Goal: Transaction & Acquisition: Book appointment/travel/reservation

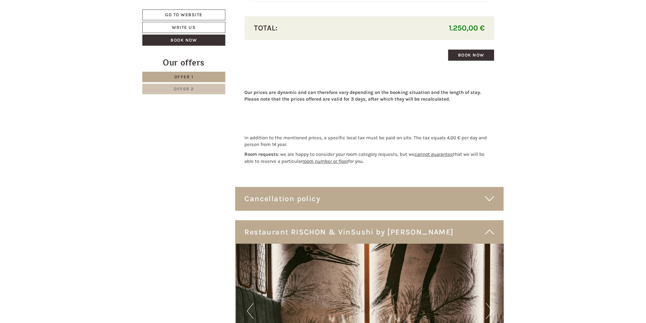
scroll to position [1157, 0]
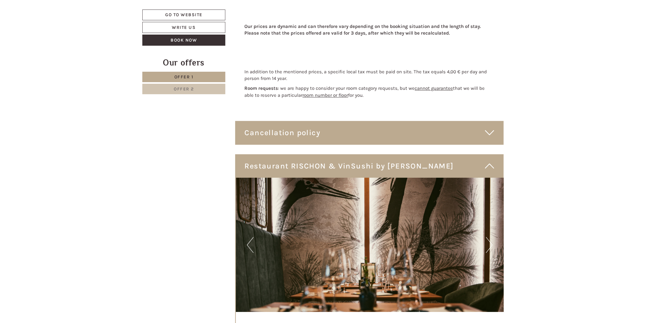
click at [479, 135] on div "Cancellation policy" at bounding box center [369, 132] width 269 height 23
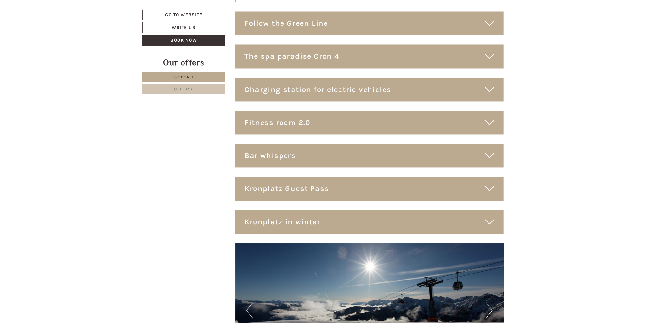
scroll to position [2424, 0]
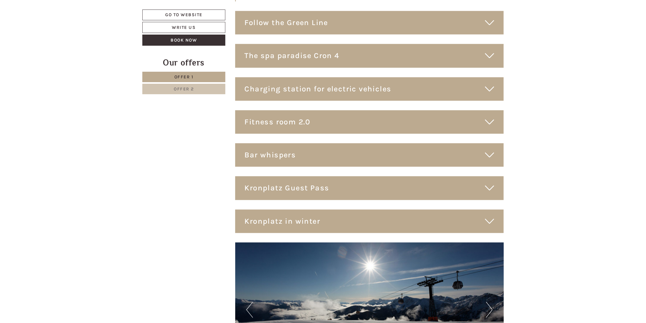
click at [412, 188] on div "Kronplatz Guest Pass" at bounding box center [369, 187] width 269 height 23
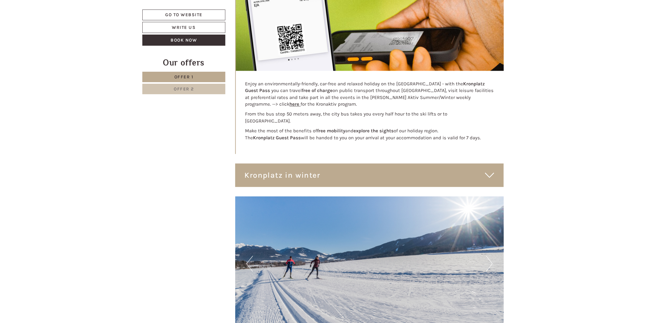
scroll to position [2709, 0]
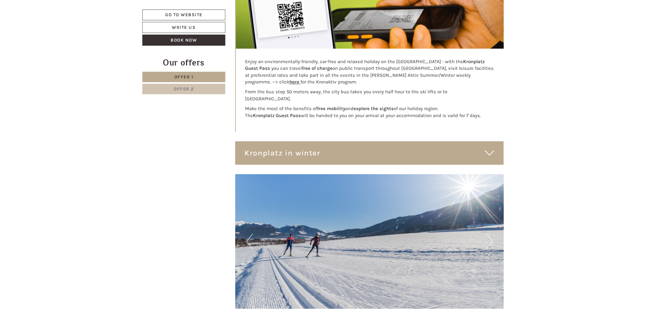
click at [406, 153] on div "Kronplatz in winter" at bounding box center [369, 152] width 269 height 23
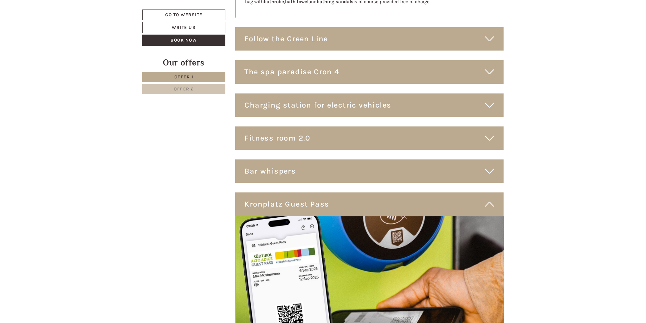
scroll to position [2393, 0]
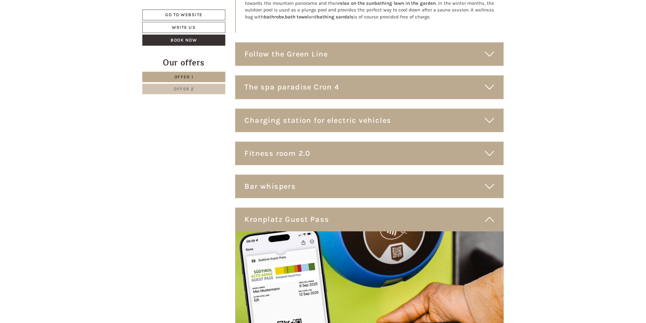
click at [422, 150] on div "Fitness room 2.0" at bounding box center [369, 153] width 269 height 23
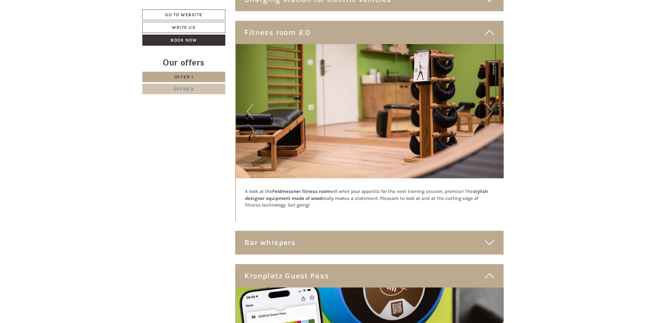
scroll to position [2519, 0]
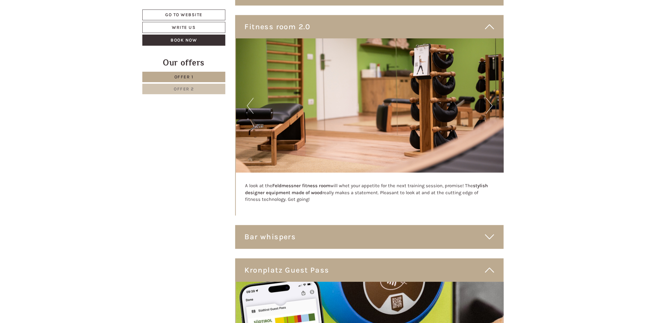
click at [392, 228] on div "Bar whispers" at bounding box center [369, 236] width 269 height 23
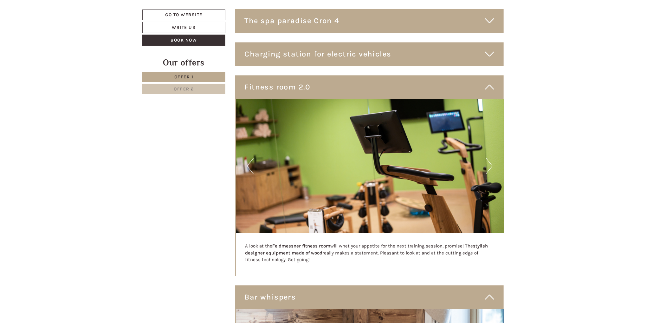
scroll to position [2361, 0]
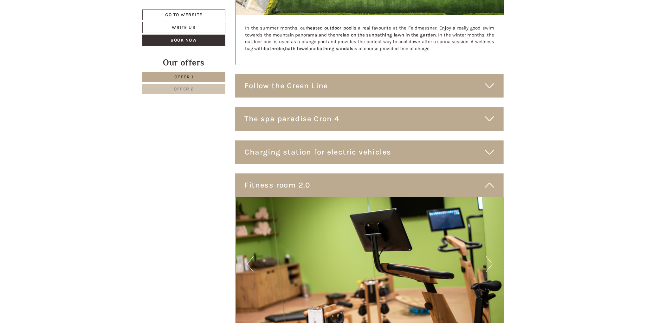
click at [355, 116] on div "The spa paradise Cron 4" at bounding box center [369, 118] width 269 height 23
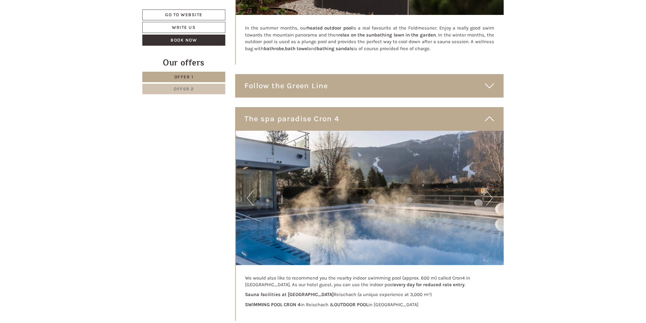
click at [441, 88] on div "Follow the Green Line" at bounding box center [369, 85] width 269 height 23
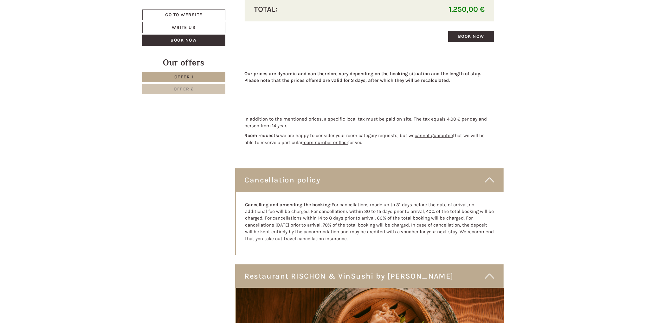
scroll to position [1093, 0]
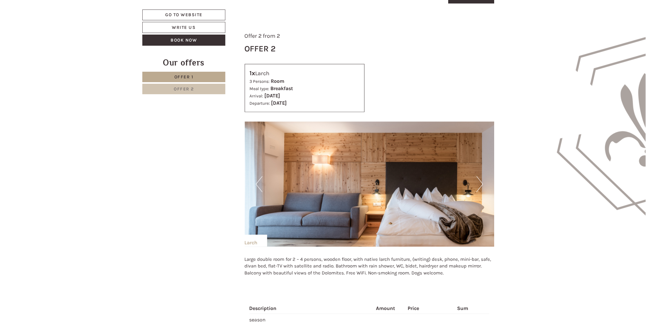
click at [186, 79] on span "Offer 1" at bounding box center [183, 76] width 19 height 5
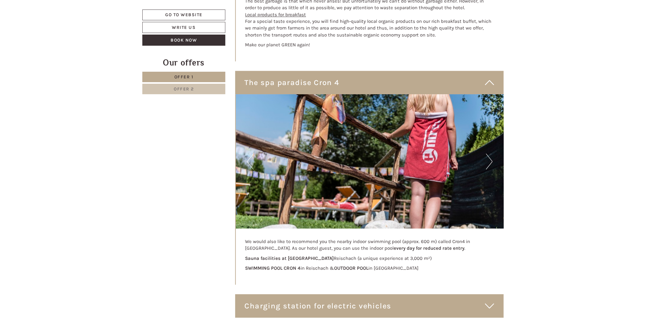
scroll to position [2449, 0]
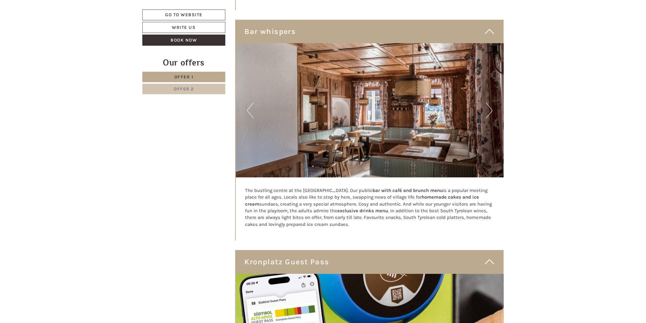
click at [200, 87] on link "Offer 2" at bounding box center [183, 89] width 83 height 10
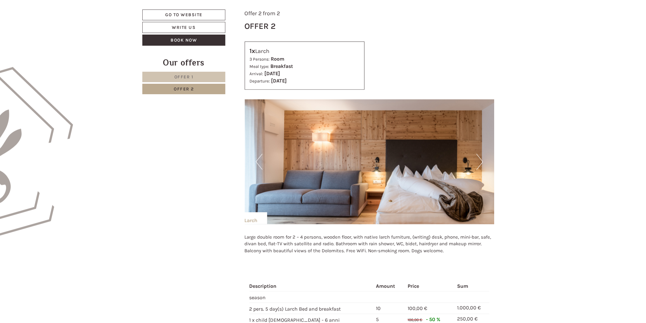
click at [479, 160] on button "Next" at bounding box center [479, 162] width 7 height 16
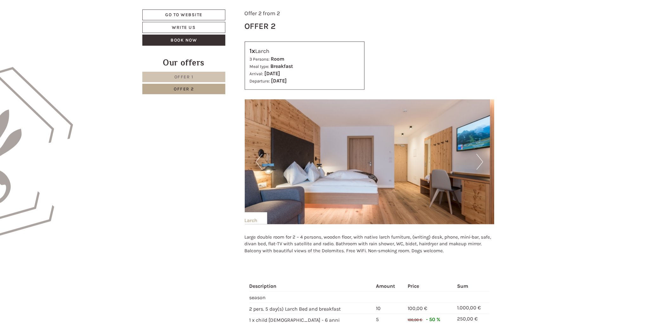
click at [479, 160] on button "Next" at bounding box center [479, 162] width 7 height 16
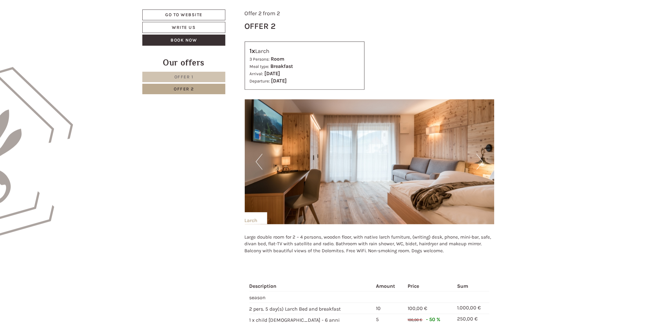
click at [479, 160] on button "Next" at bounding box center [479, 162] width 7 height 16
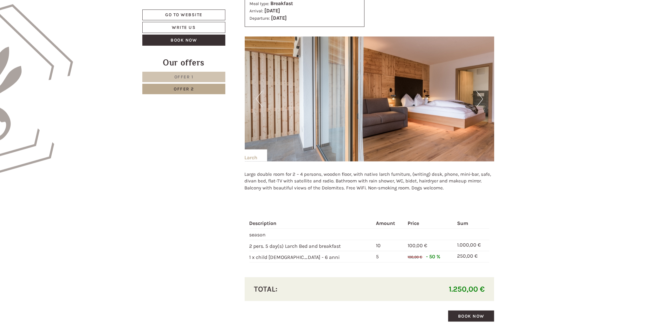
scroll to position [421, 0]
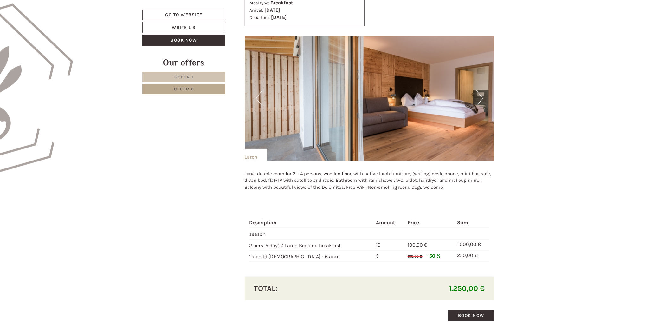
click at [477, 93] on button "Next" at bounding box center [479, 98] width 7 height 16
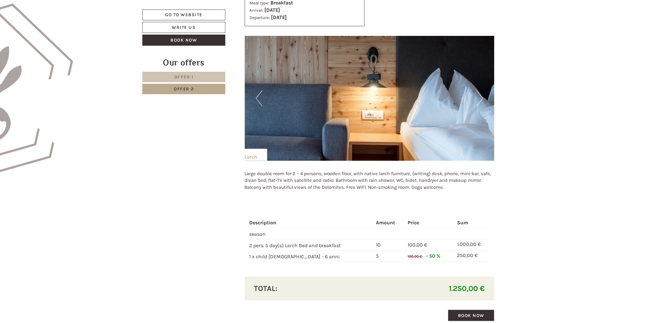
click at [477, 93] on button "Next" at bounding box center [479, 98] width 7 height 16
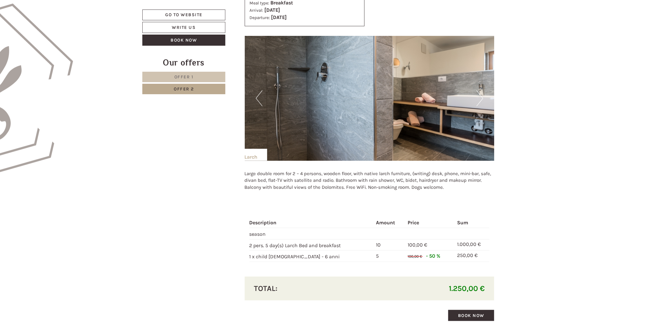
click at [477, 93] on button "Next" at bounding box center [479, 98] width 7 height 16
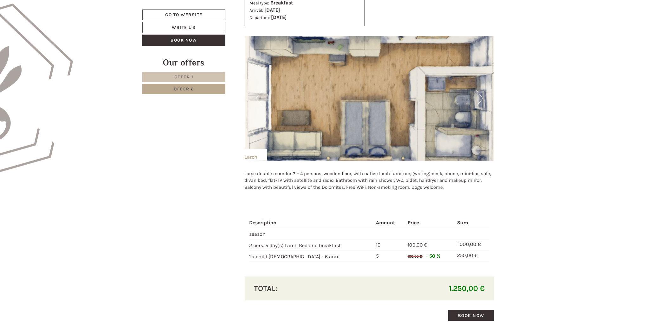
click at [477, 93] on button "Next" at bounding box center [479, 98] width 7 height 16
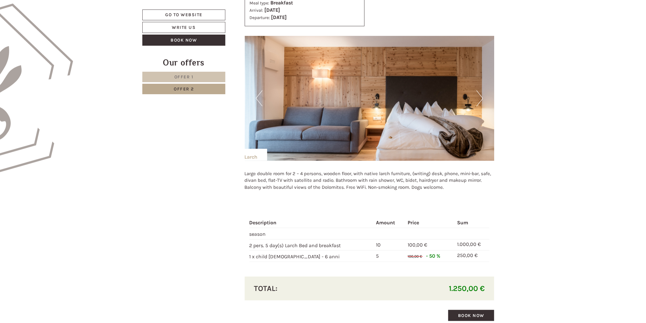
click at [476, 94] on button "Next" at bounding box center [479, 98] width 7 height 16
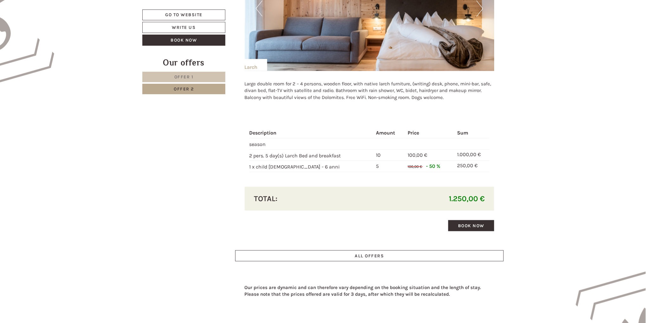
scroll to position [469, 0]
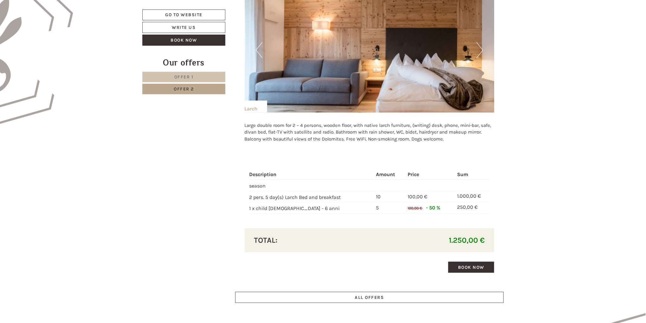
click at [188, 72] on link "Offer 1" at bounding box center [183, 77] width 83 height 10
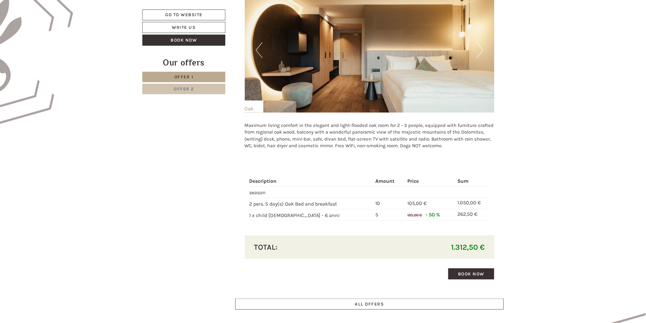
scroll to position [357, 0]
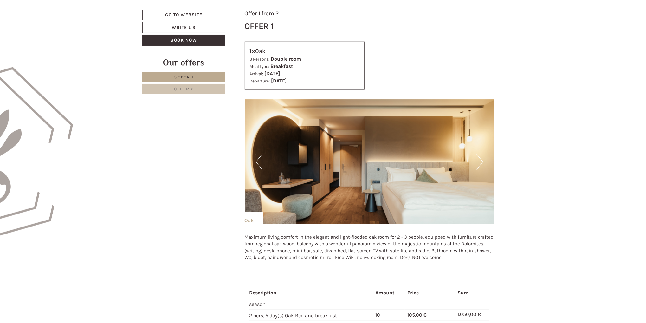
click at [479, 159] on button "Next" at bounding box center [479, 162] width 7 height 16
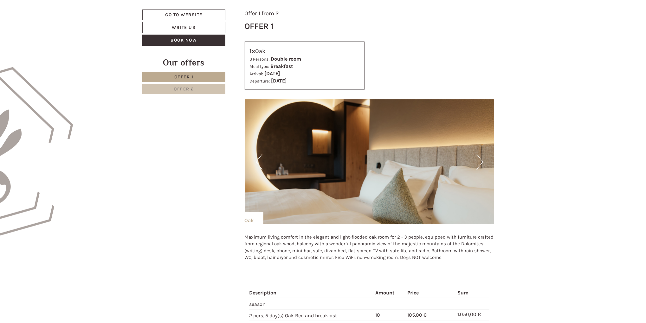
click at [479, 159] on button "Next" at bounding box center [479, 162] width 7 height 16
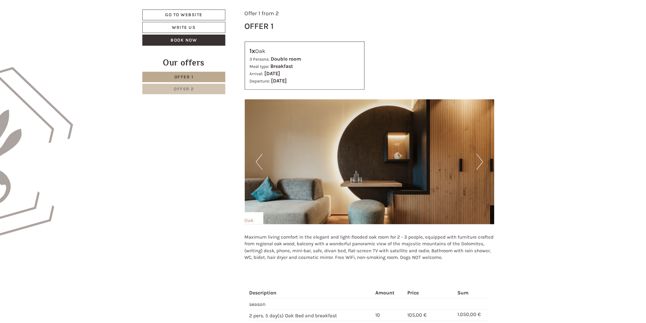
click at [479, 159] on button "Next" at bounding box center [479, 162] width 7 height 16
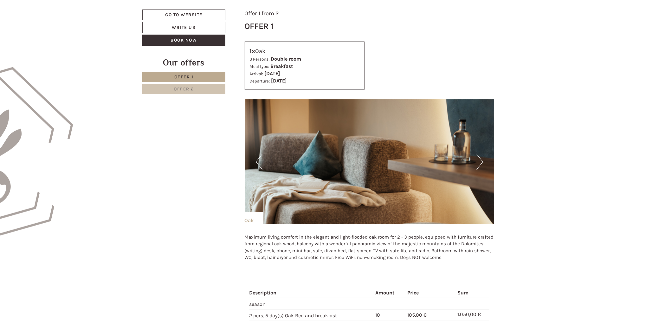
click at [479, 159] on button "Next" at bounding box center [479, 162] width 7 height 16
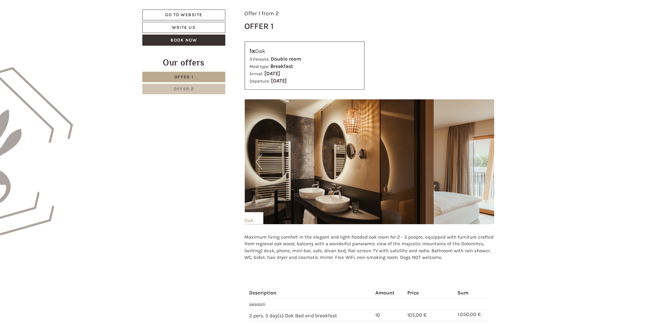
click at [479, 159] on button "Next" at bounding box center [479, 162] width 7 height 16
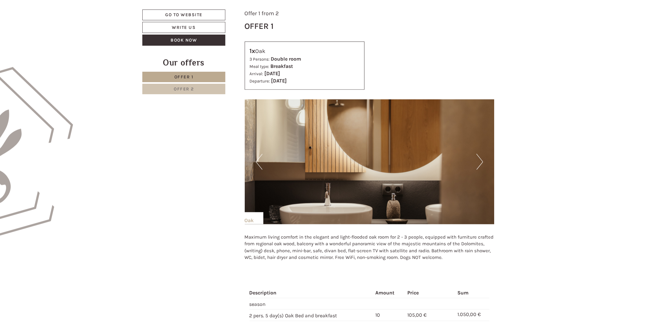
click at [479, 159] on button "Next" at bounding box center [479, 162] width 7 height 16
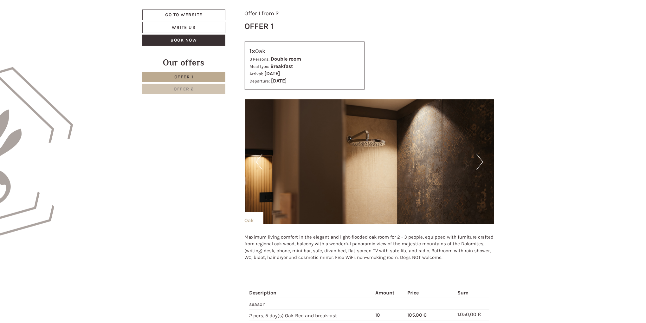
click at [479, 159] on button "Next" at bounding box center [479, 162] width 7 height 16
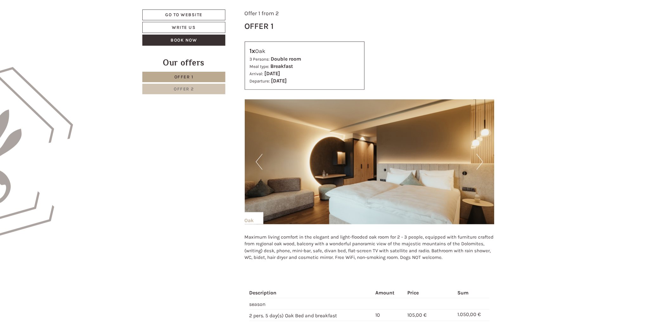
click at [479, 159] on button "Next" at bounding box center [479, 162] width 7 height 16
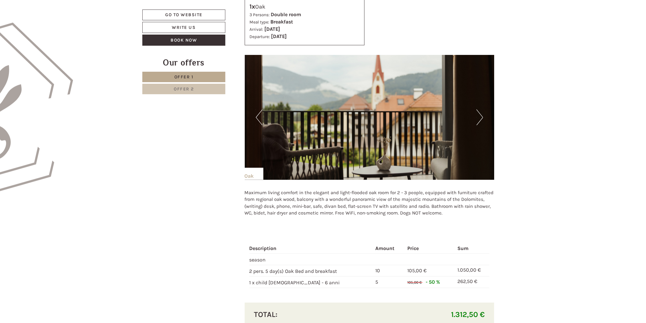
scroll to position [389, 0]
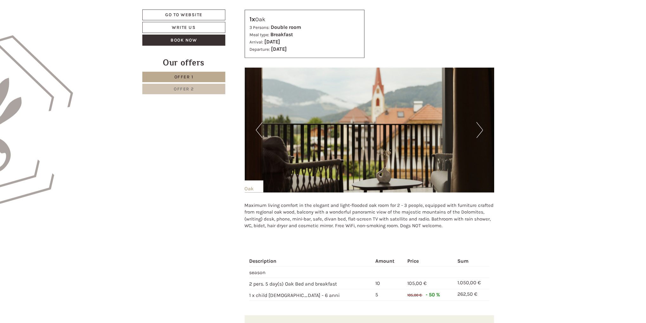
click at [192, 80] on link "Offer 1" at bounding box center [183, 77] width 83 height 10
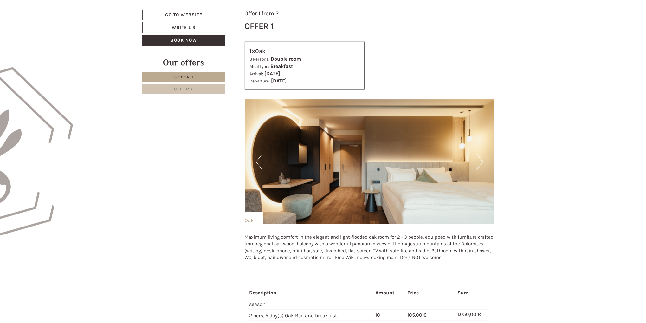
click at [182, 92] on link "Offer 2" at bounding box center [183, 89] width 83 height 10
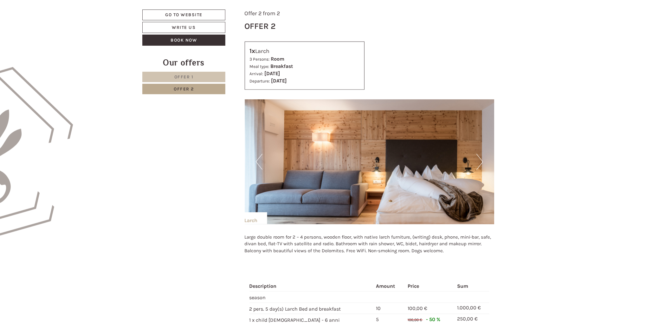
click at [479, 163] on button "Next" at bounding box center [479, 162] width 7 height 16
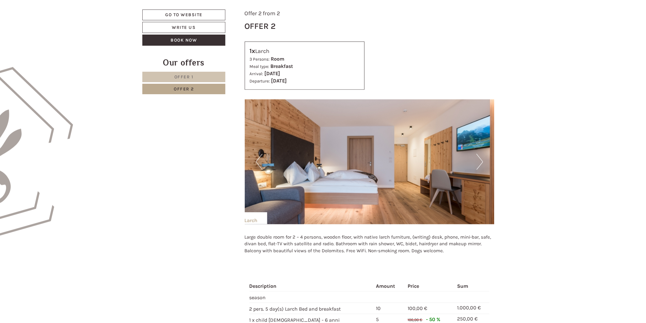
click at [479, 163] on button "Next" at bounding box center [479, 162] width 7 height 16
click at [480, 159] on button "Next" at bounding box center [479, 162] width 7 height 16
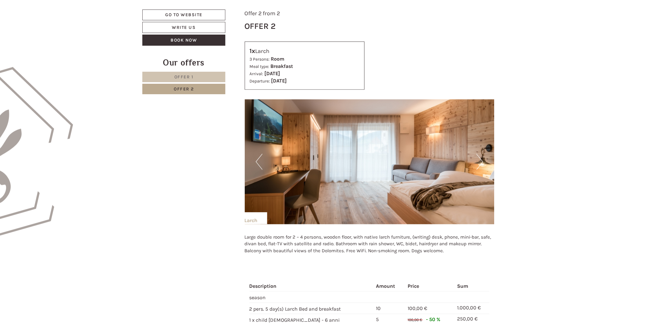
click at [480, 159] on button "Next" at bounding box center [479, 162] width 7 height 16
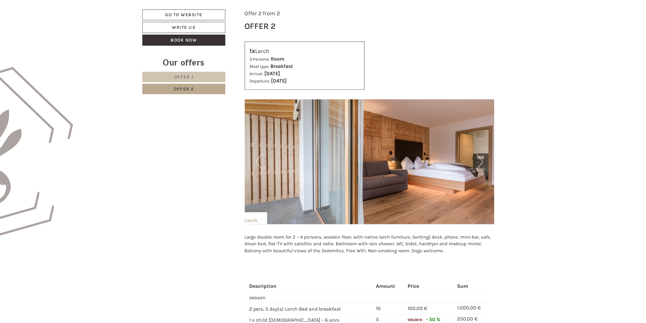
click at [480, 159] on button "Next" at bounding box center [479, 162] width 7 height 16
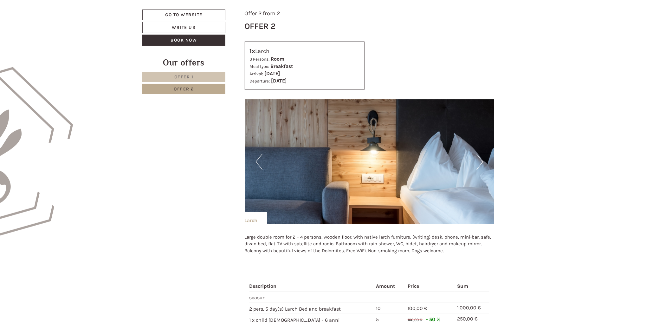
click at [480, 159] on button "Next" at bounding box center [479, 162] width 7 height 16
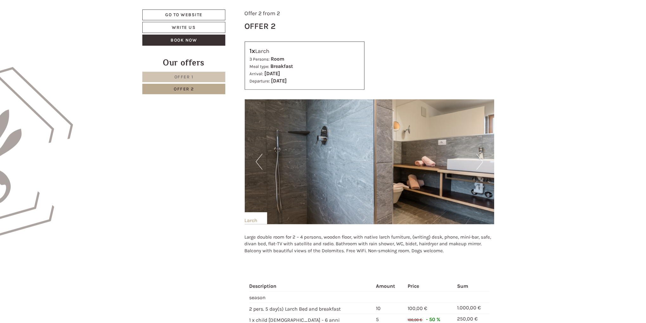
click at [480, 159] on button "Next" at bounding box center [479, 162] width 7 height 16
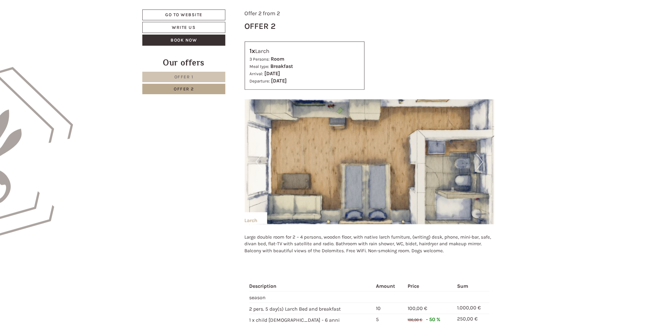
click at [480, 159] on button "Next" at bounding box center [479, 162] width 7 height 16
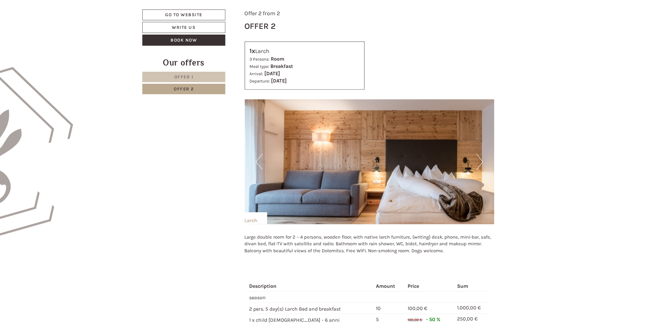
click at [480, 159] on button "Next" at bounding box center [479, 162] width 7 height 16
click at [183, 75] on span "Offer 1" at bounding box center [183, 76] width 19 height 5
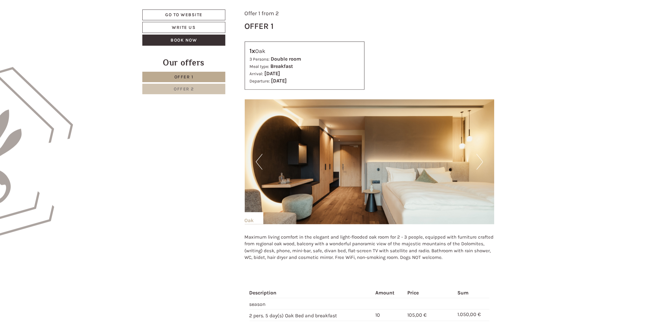
click at [469, 158] on img at bounding box center [370, 161] width 250 height 125
click at [484, 161] on img at bounding box center [370, 161] width 250 height 125
click at [482, 162] on button "Next" at bounding box center [479, 162] width 7 height 16
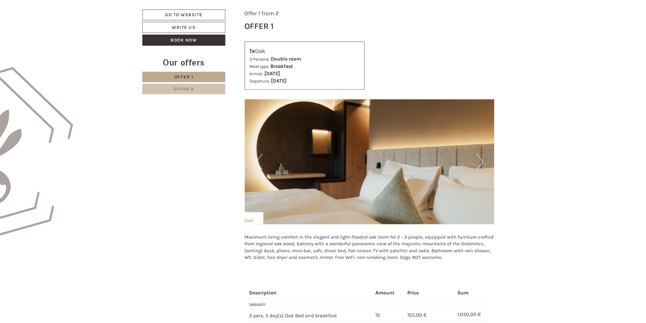
click at [482, 162] on button "Next" at bounding box center [479, 162] width 7 height 16
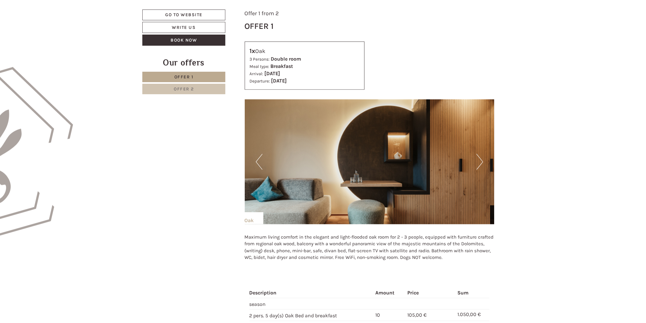
click at [482, 162] on button "Next" at bounding box center [479, 162] width 7 height 16
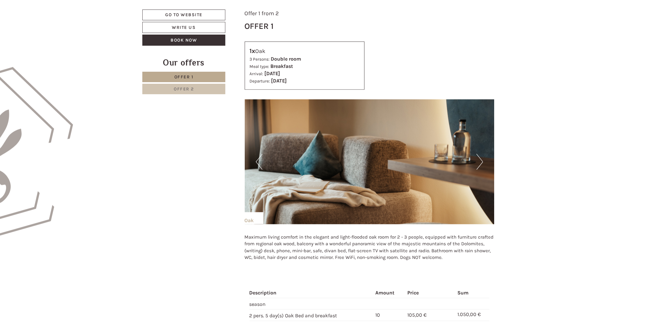
click at [480, 162] on button "Next" at bounding box center [479, 162] width 7 height 16
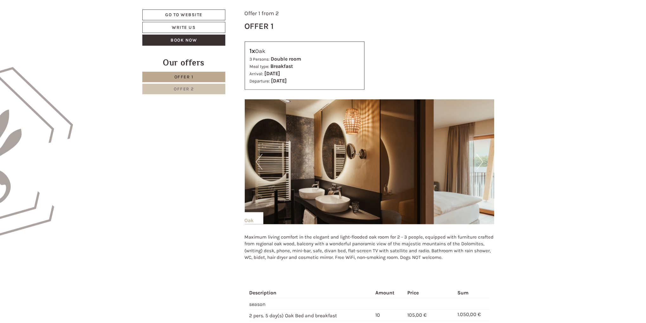
click at [480, 162] on button "Next" at bounding box center [479, 162] width 7 height 16
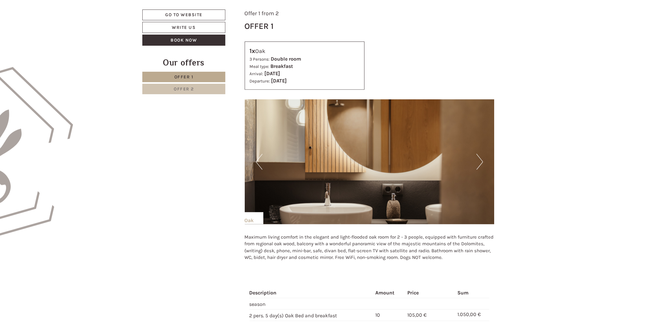
click at [480, 162] on button "Next" at bounding box center [479, 162] width 7 height 16
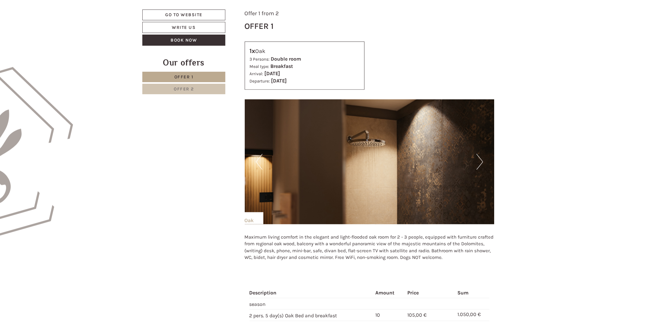
click at [480, 162] on button "Next" at bounding box center [479, 162] width 7 height 16
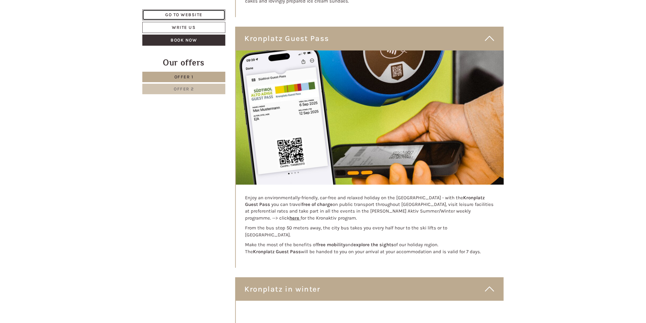
scroll to position [3209, 0]
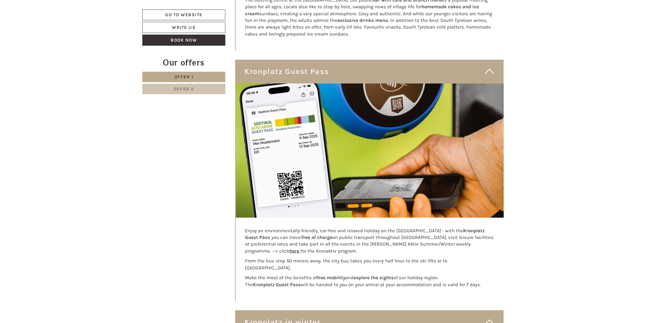
click at [210, 91] on link "Offer 2" at bounding box center [183, 89] width 83 height 10
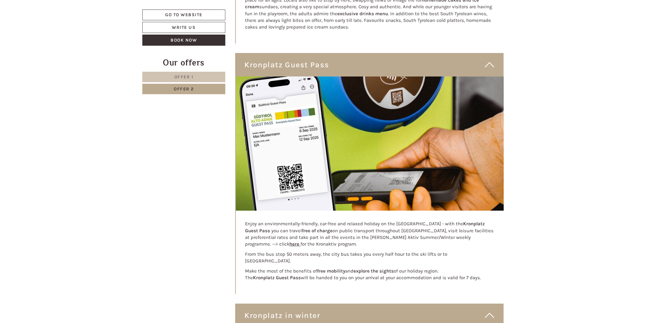
scroll to position [357, 0]
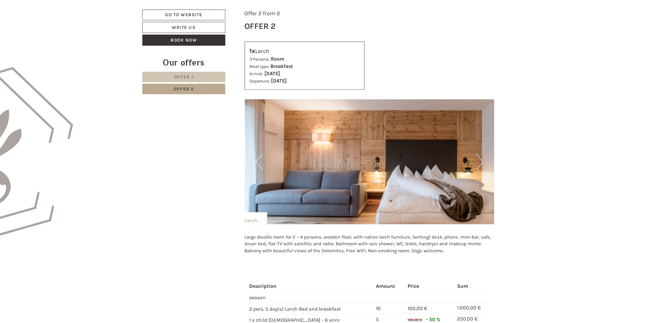
click at [468, 163] on img at bounding box center [370, 161] width 250 height 125
click at [478, 161] on button "Next" at bounding box center [479, 162] width 7 height 16
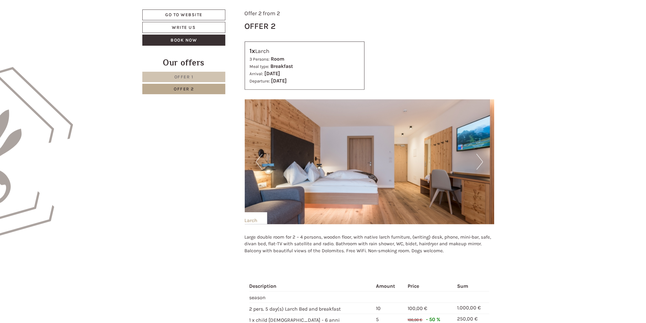
click at [478, 161] on button "Next" at bounding box center [479, 162] width 7 height 16
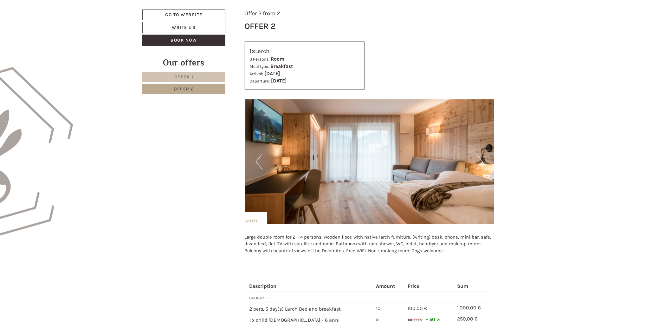
click at [478, 161] on button "Next" at bounding box center [479, 162] width 7 height 16
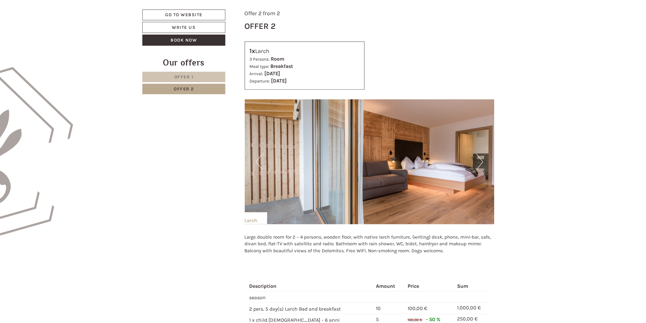
click at [478, 161] on button "Next" at bounding box center [479, 162] width 7 height 16
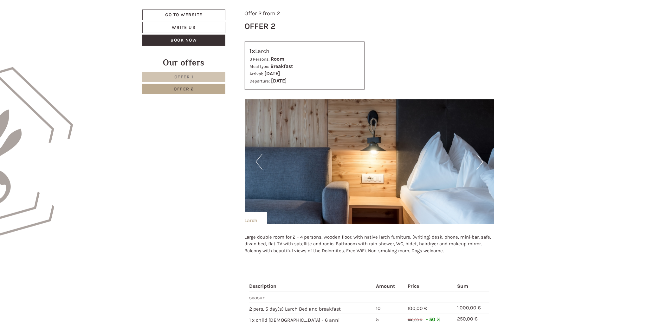
click at [478, 161] on button "Next" at bounding box center [479, 162] width 7 height 16
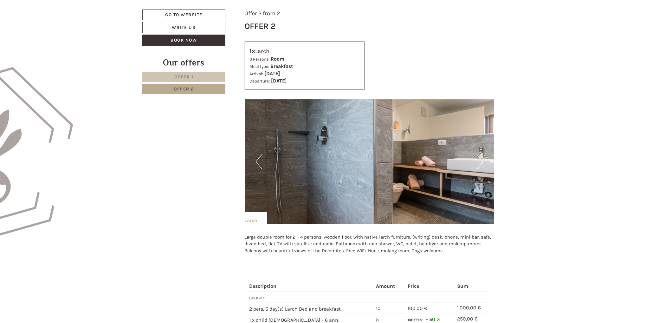
click at [478, 161] on button "Next" at bounding box center [479, 162] width 7 height 16
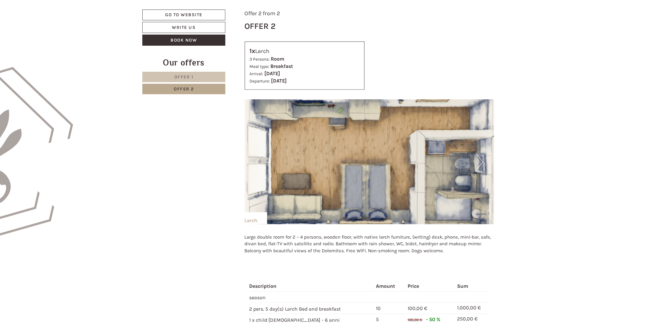
click at [478, 161] on button "Next" at bounding box center [479, 162] width 7 height 16
click at [207, 80] on link "Offer 1" at bounding box center [183, 77] width 83 height 10
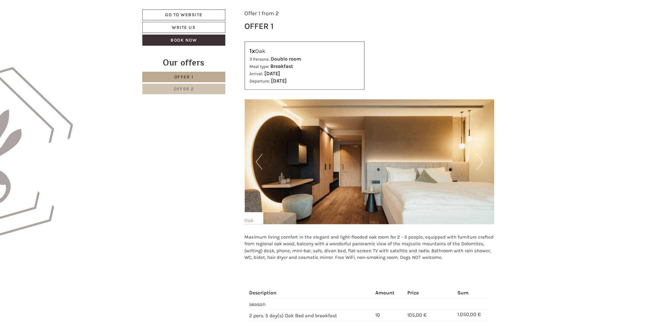
click at [473, 157] on img at bounding box center [370, 161] width 250 height 125
click at [484, 162] on img at bounding box center [370, 161] width 250 height 125
click at [479, 160] on button "Next" at bounding box center [479, 162] width 7 height 16
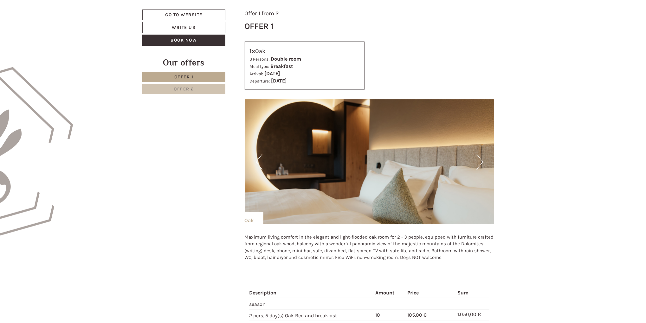
click at [479, 160] on button "Next" at bounding box center [479, 162] width 7 height 16
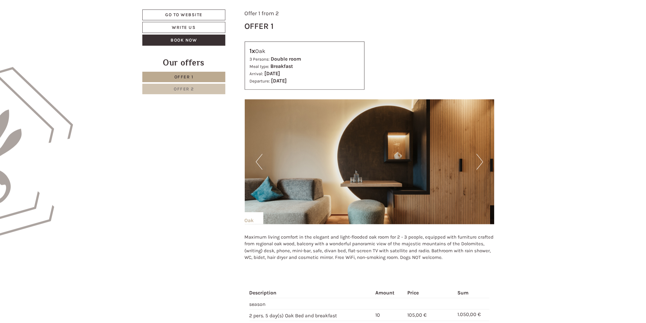
click at [479, 160] on button "Next" at bounding box center [479, 162] width 7 height 16
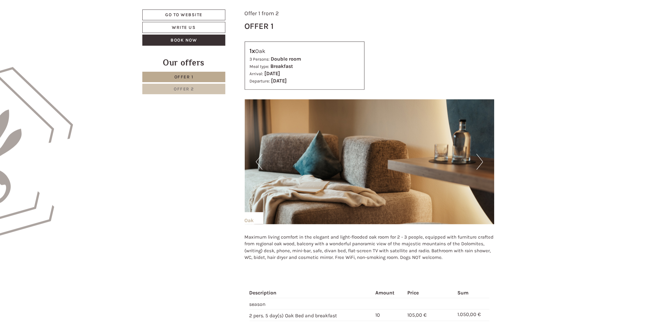
click at [479, 160] on button "Next" at bounding box center [479, 162] width 7 height 16
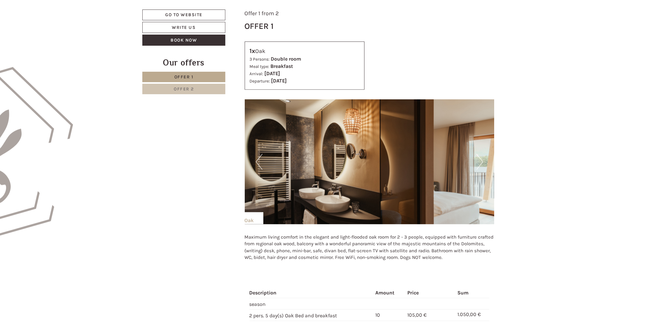
click at [480, 160] on button "Next" at bounding box center [479, 162] width 7 height 16
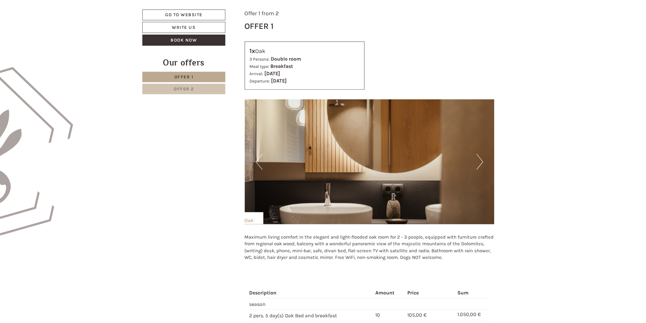
click at [480, 160] on button "Next" at bounding box center [479, 162] width 7 height 16
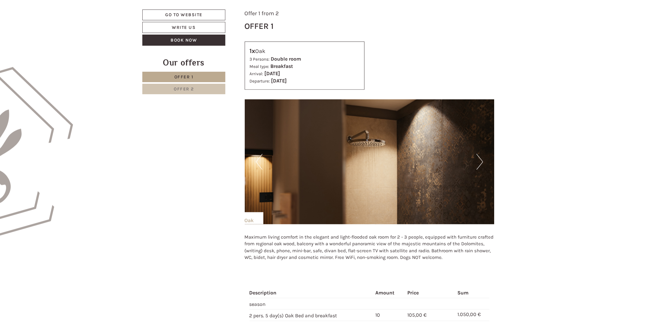
click at [480, 160] on button "Next" at bounding box center [479, 162] width 7 height 16
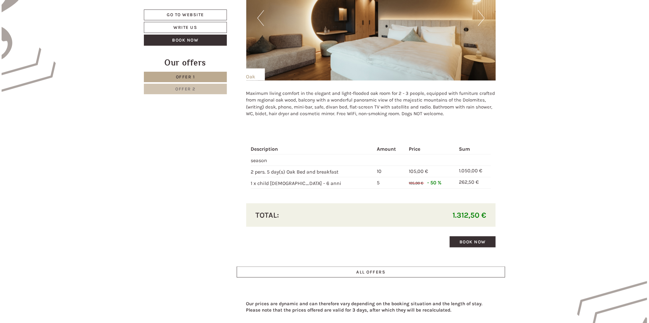
scroll to position [516, 0]
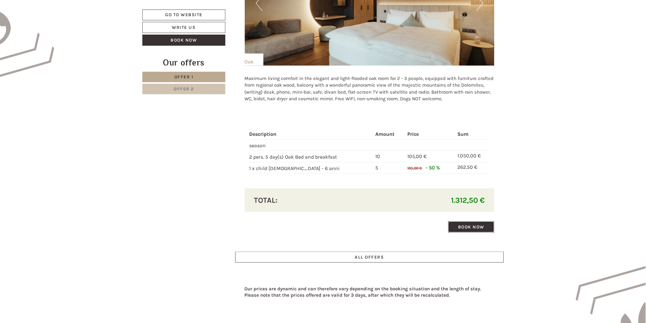
click at [465, 227] on link "Book now" at bounding box center [471, 226] width 46 height 11
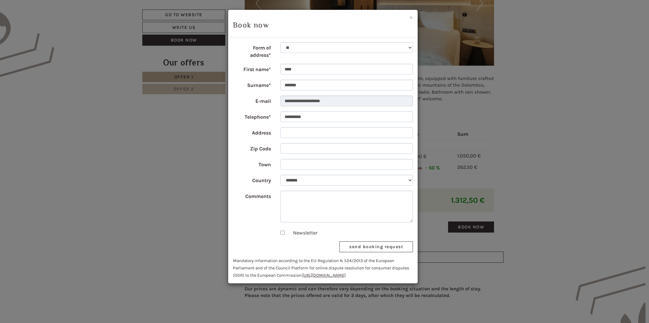
click at [384, 231] on div "Newsletter" at bounding box center [346, 232] width 133 height 10
click at [320, 48] on select "** ** ******* ******* ******" at bounding box center [346, 47] width 133 height 11
click at [280, 42] on select "** ** ******* ******* ******" at bounding box center [346, 47] width 133 height 11
click at [306, 131] on input "Address" at bounding box center [346, 132] width 133 height 11
type input "**********"
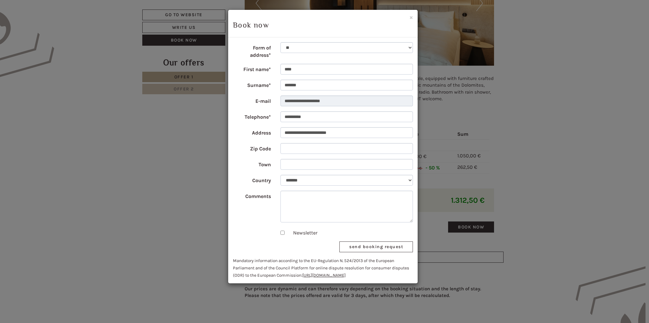
type input "*****"
type input "******"
click at [344, 215] on textarea "Comments" at bounding box center [346, 206] width 133 height 32
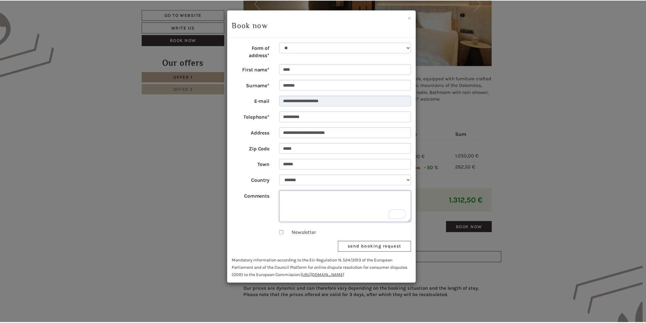
scroll to position [0, 0]
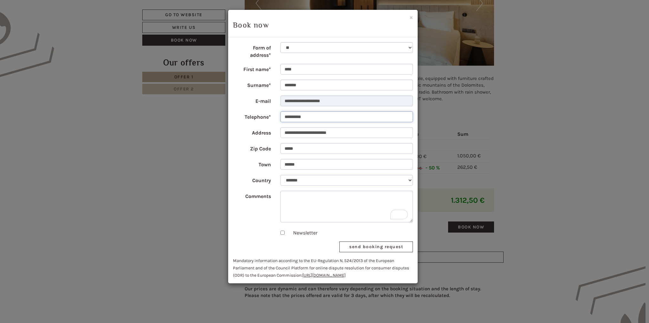
click at [283, 116] on input "**********" at bounding box center [346, 116] width 133 height 11
type input "**********"
click at [389, 247] on button "send booking request" at bounding box center [376, 246] width 74 height 11
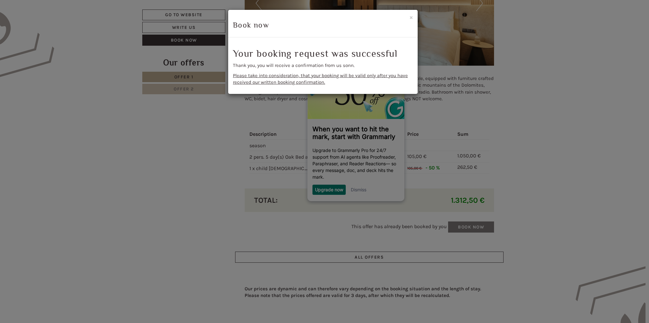
click at [303, 78] on span "Please take into consideration, that your booking will be valid only after you …" at bounding box center [320, 79] width 175 height 12
click at [409, 15] on button "×" at bounding box center [410, 17] width 3 height 7
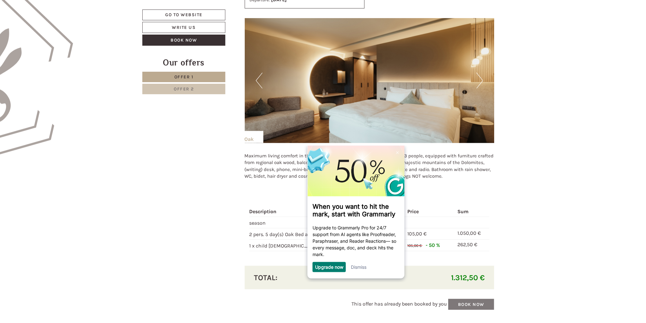
scroll to position [421, 0]
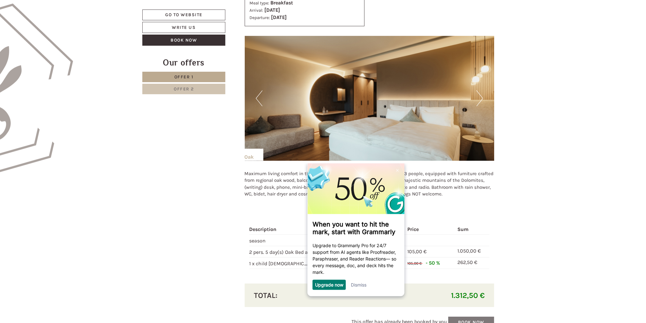
click at [359, 289] on div "Dismiss" at bounding box center [359, 284] width 16 height 10
click at [359, 280] on div "Dismiss" at bounding box center [359, 284] width 16 height 10
click at [361, 287] on link "Dismiss" at bounding box center [359, 283] width 16 height 5
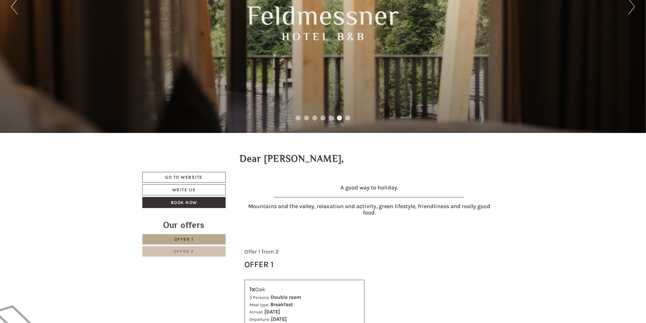
scroll to position [199, 0]
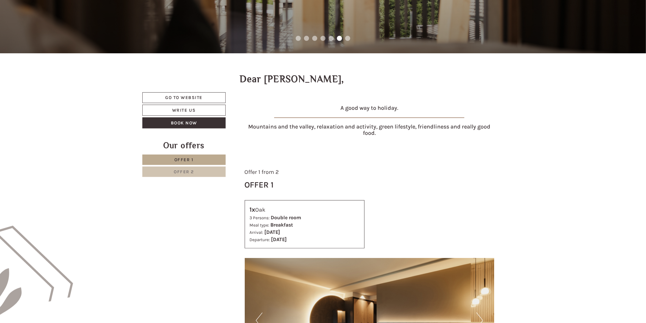
click at [209, 170] on link "Offer 2" at bounding box center [183, 171] width 83 height 10
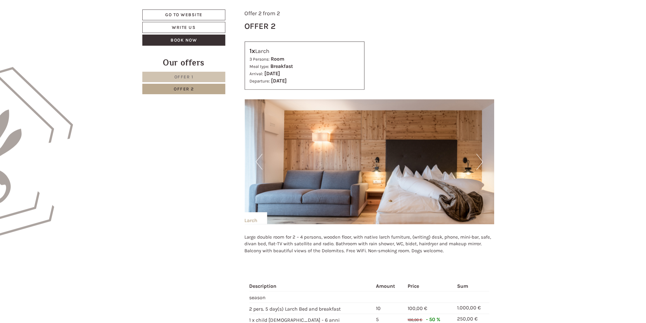
click at [209, 78] on link "Offer 1" at bounding box center [183, 77] width 83 height 10
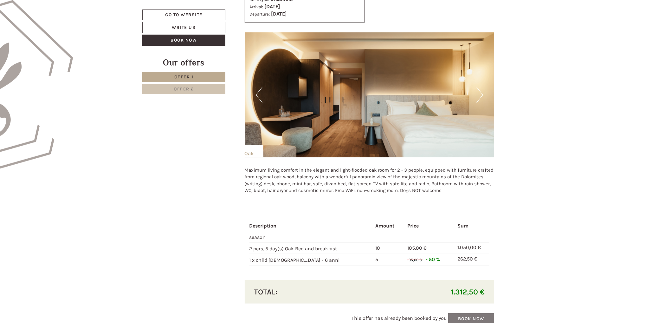
scroll to position [421, 0]
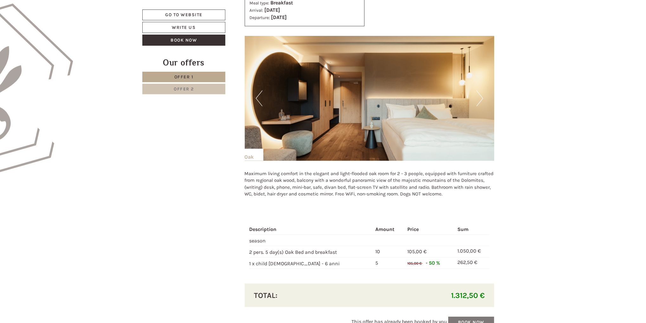
click at [207, 91] on link "Offer 2" at bounding box center [183, 89] width 83 height 10
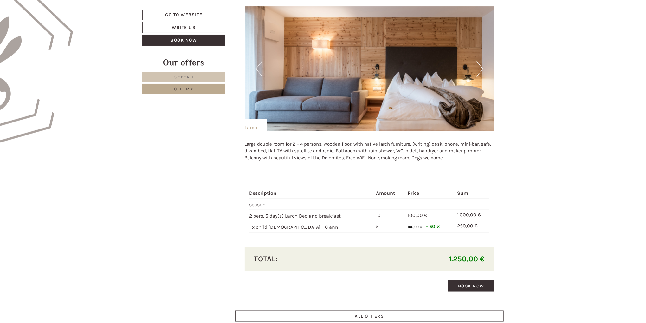
scroll to position [484, 0]
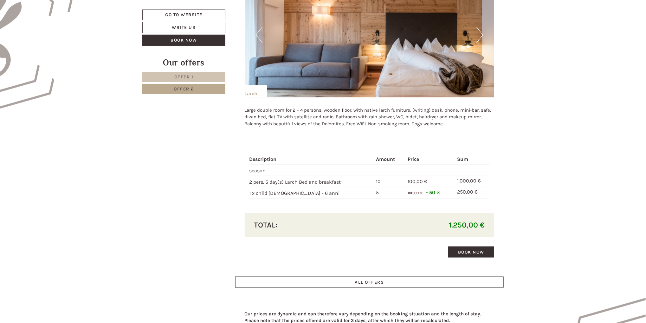
click at [202, 77] on link "Offer 1" at bounding box center [183, 77] width 83 height 10
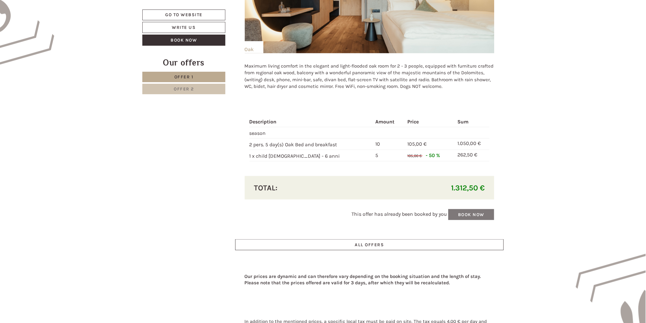
scroll to position [516, 0]
